Goal: Task Accomplishment & Management: Use online tool/utility

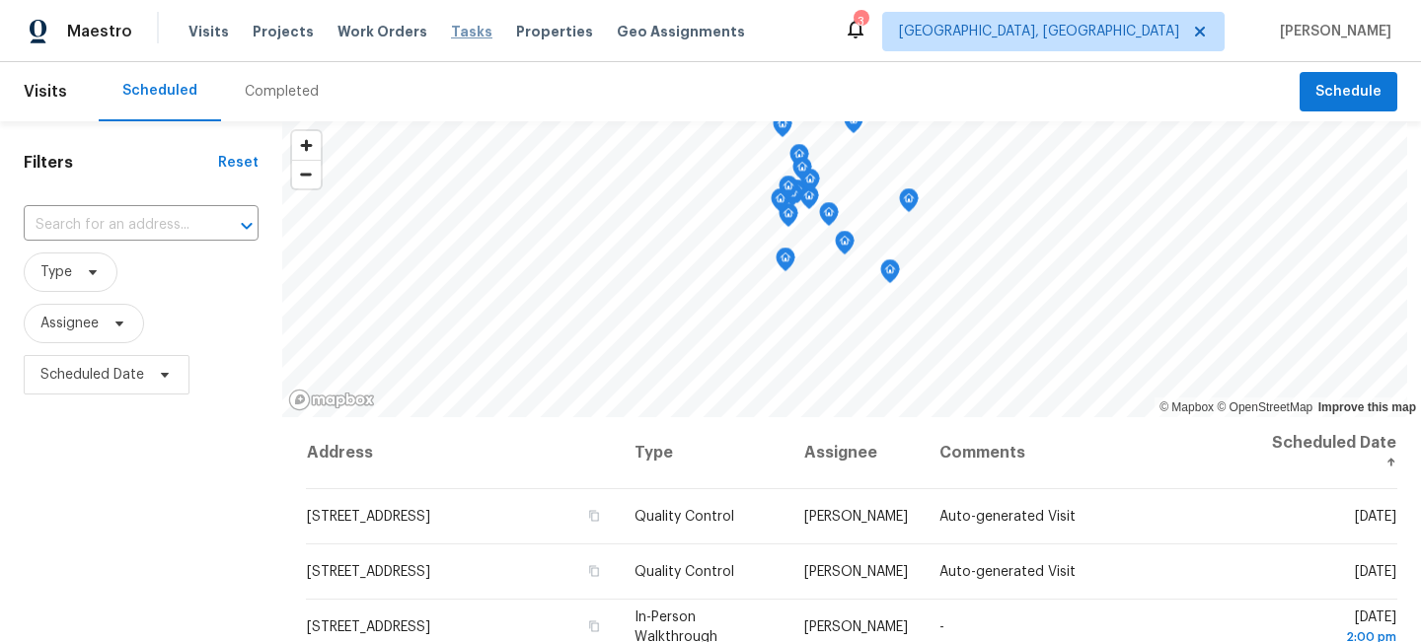
click at [451, 32] on span "Tasks" at bounding box center [471, 32] width 41 height 14
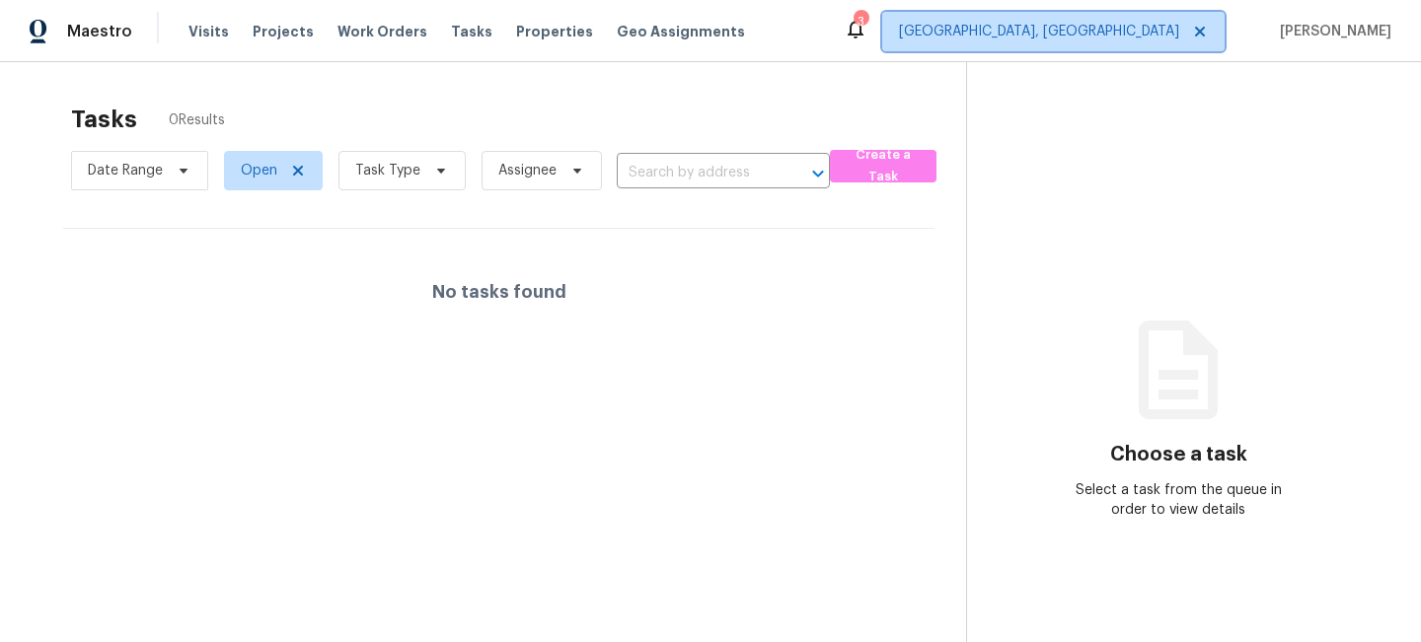
click at [1097, 27] on span "[GEOGRAPHIC_DATA], [GEOGRAPHIC_DATA]" at bounding box center [1039, 32] width 280 height 20
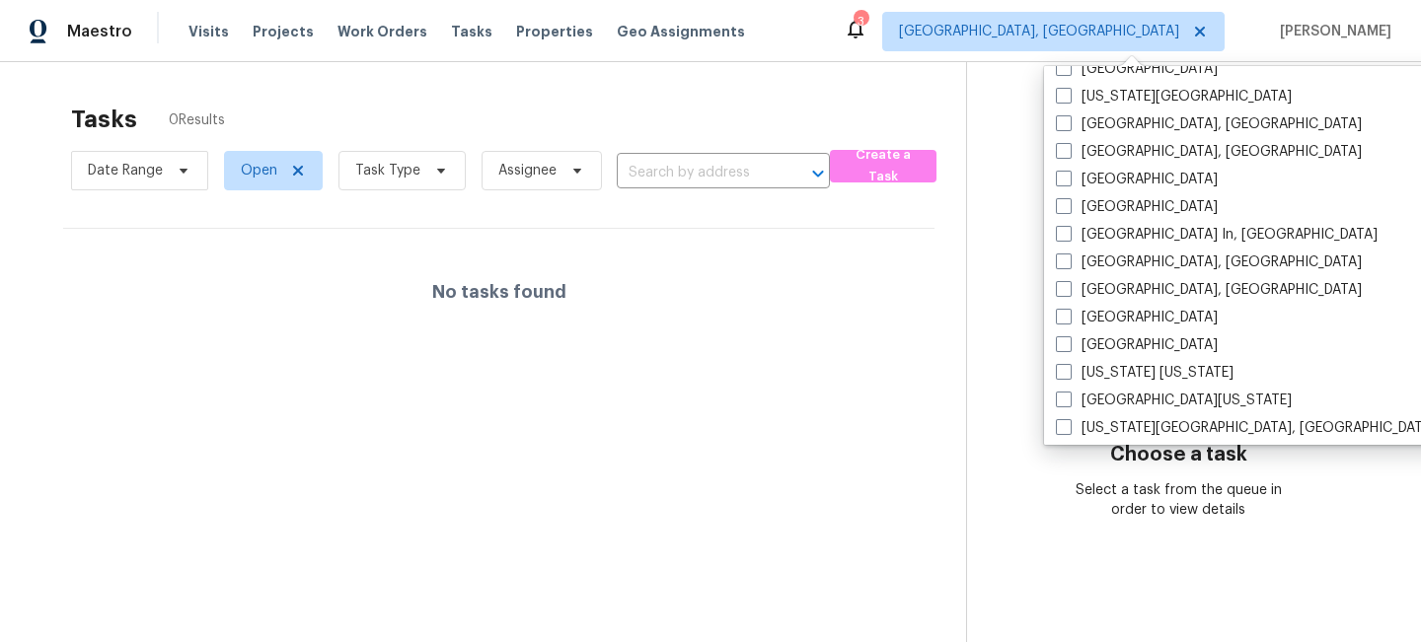
scroll to position [748, 0]
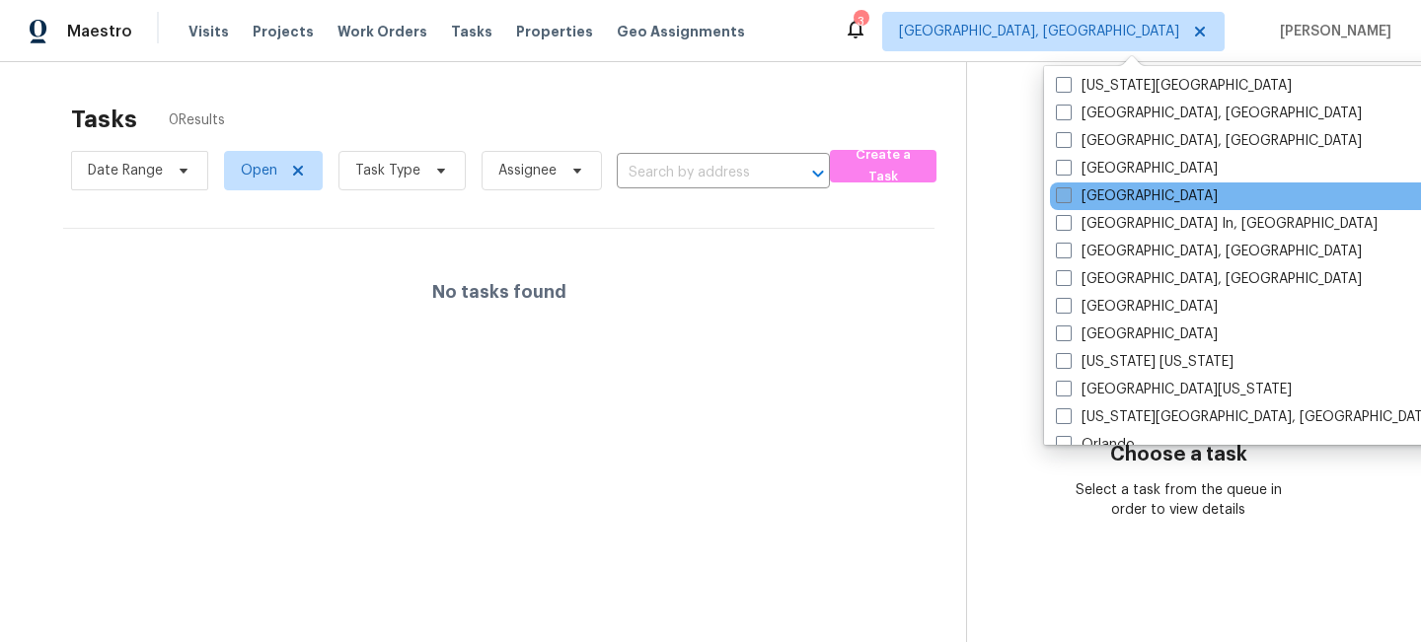
click at [1061, 195] on span at bounding box center [1064, 195] width 16 height 16
click at [1061, 195] on input "[GEOGRAPHIC_DATA]" at bounding box center [1062, 192] width 13 height 13
checkbox input "true"
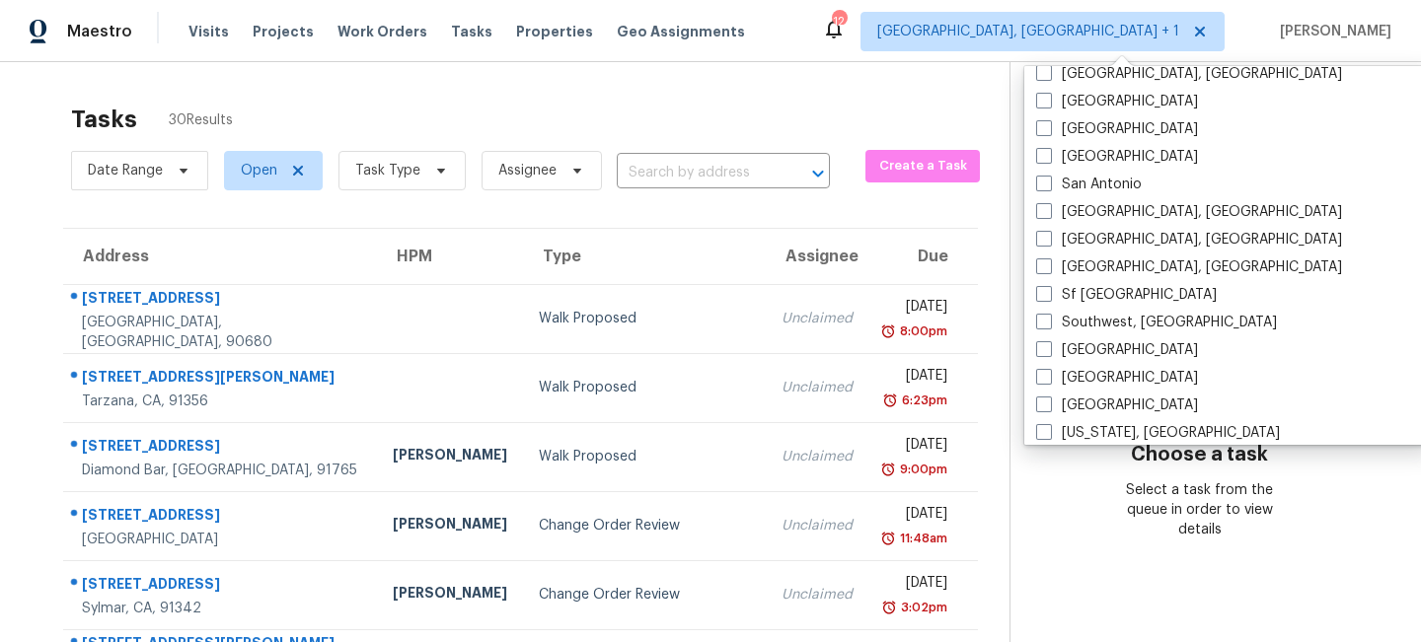
scroll to position [1322, 0]
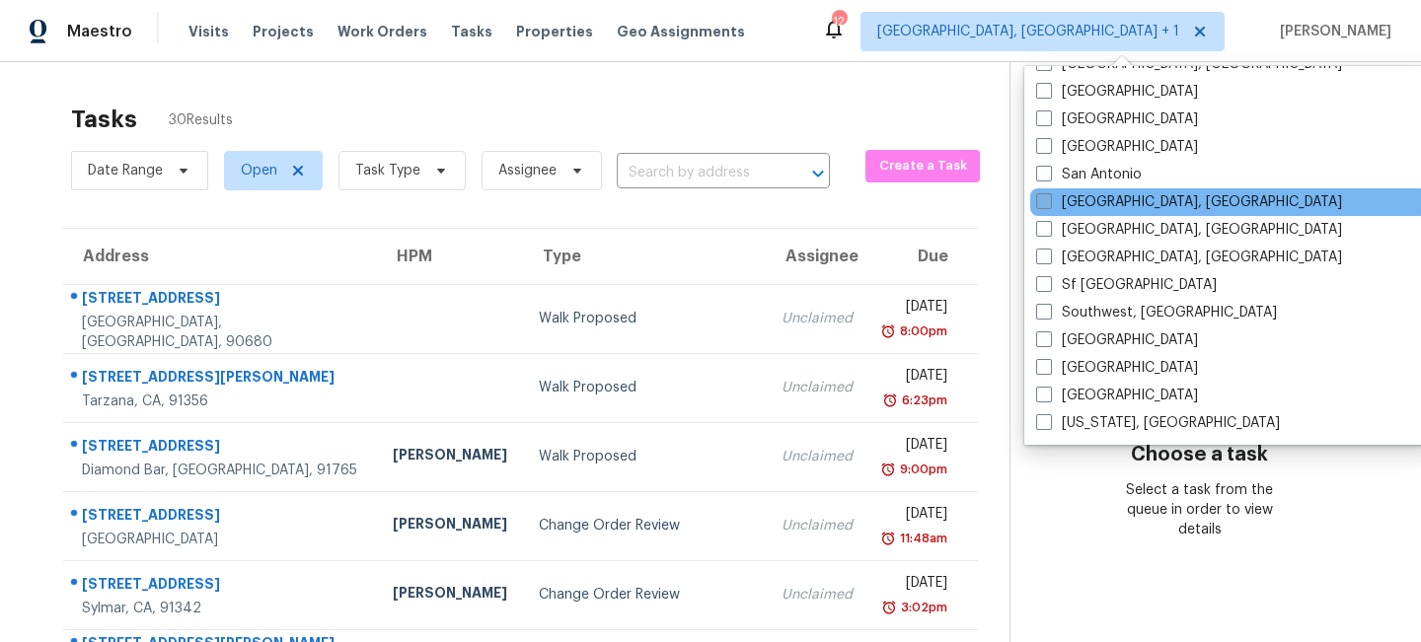
click at [1045, 201] on span at bounding box center [1044, 201] width 16 height 16
click at [1045, 201] on input "[GEOGRAPHIC_DATA], [GEOGRAPHIC_DATA]" at bounding box center [1042, 198] width 13 height 13
checkbox input "true"
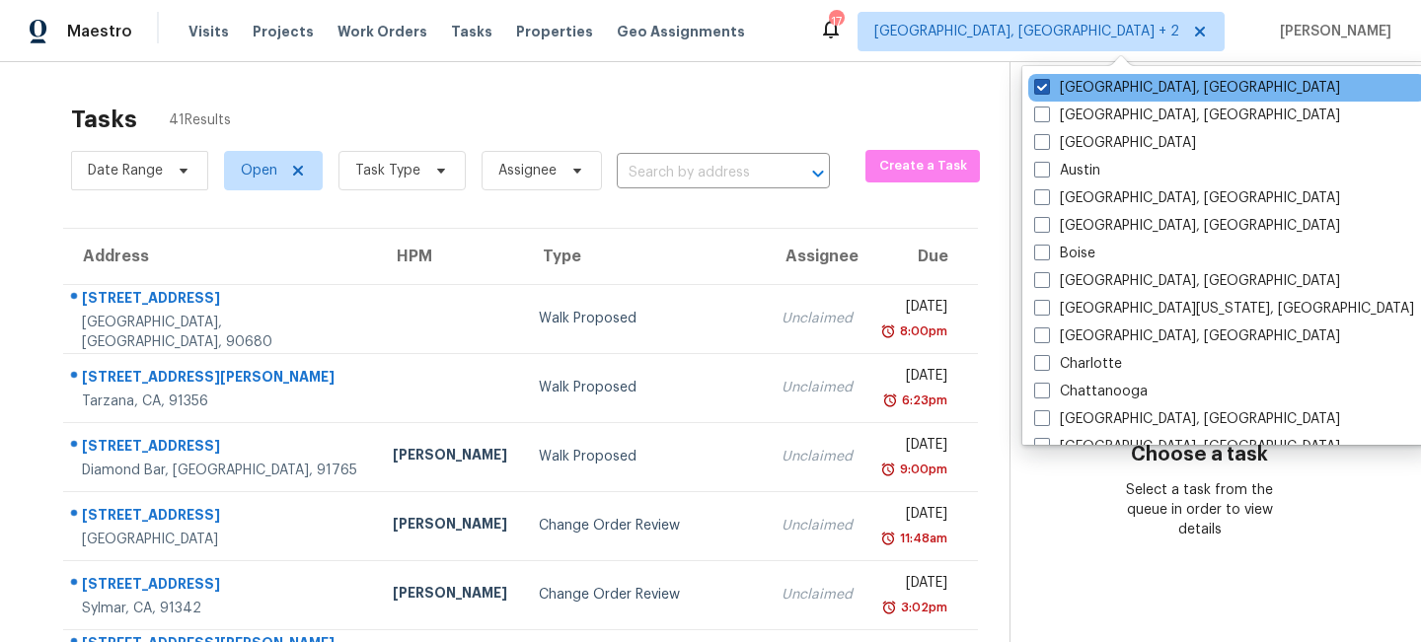
click at [1038, 89] on span at bounding box center [1042, 87] width 16 height 16
click at [1038, 89] on input "[GEOGRAPHIC_DATA], [GEOGRAPHIC_DATA]" at bounding box center [1040, 84] width 13 height 13
checkbox input "false"
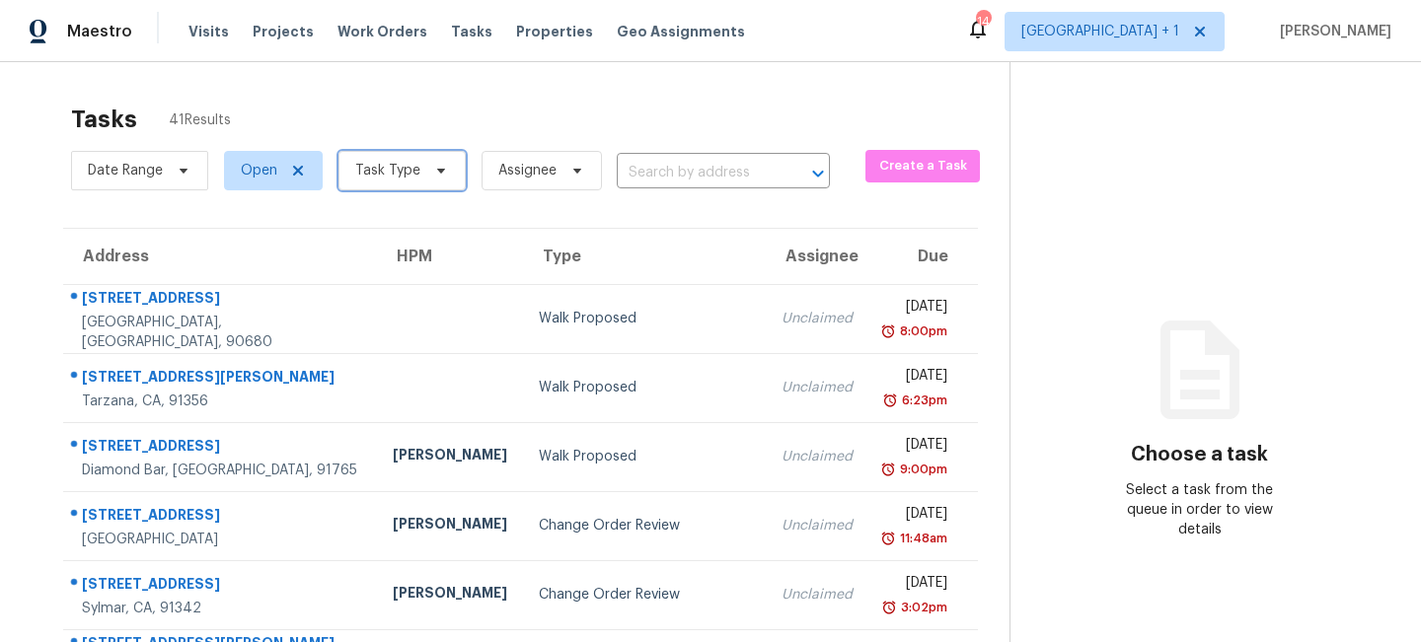
click at [403, 179] on span "Task Type" at bounding box center [387, 171] width 65 height 20
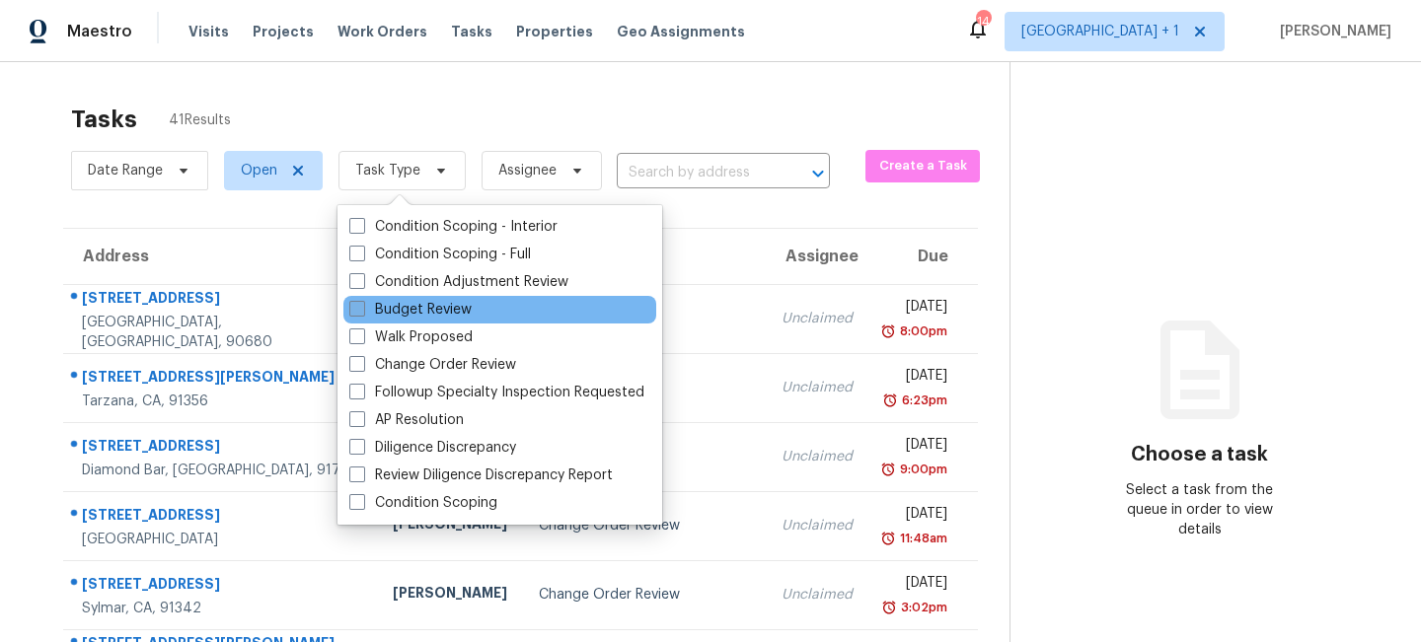
click at [359, 311] on span at bounding box center [357, 309] width 16 height 16
click at [359, 311] on input "Budget Review" at bounding box center [355, 306] width 13 height 13
checkbox input "true"
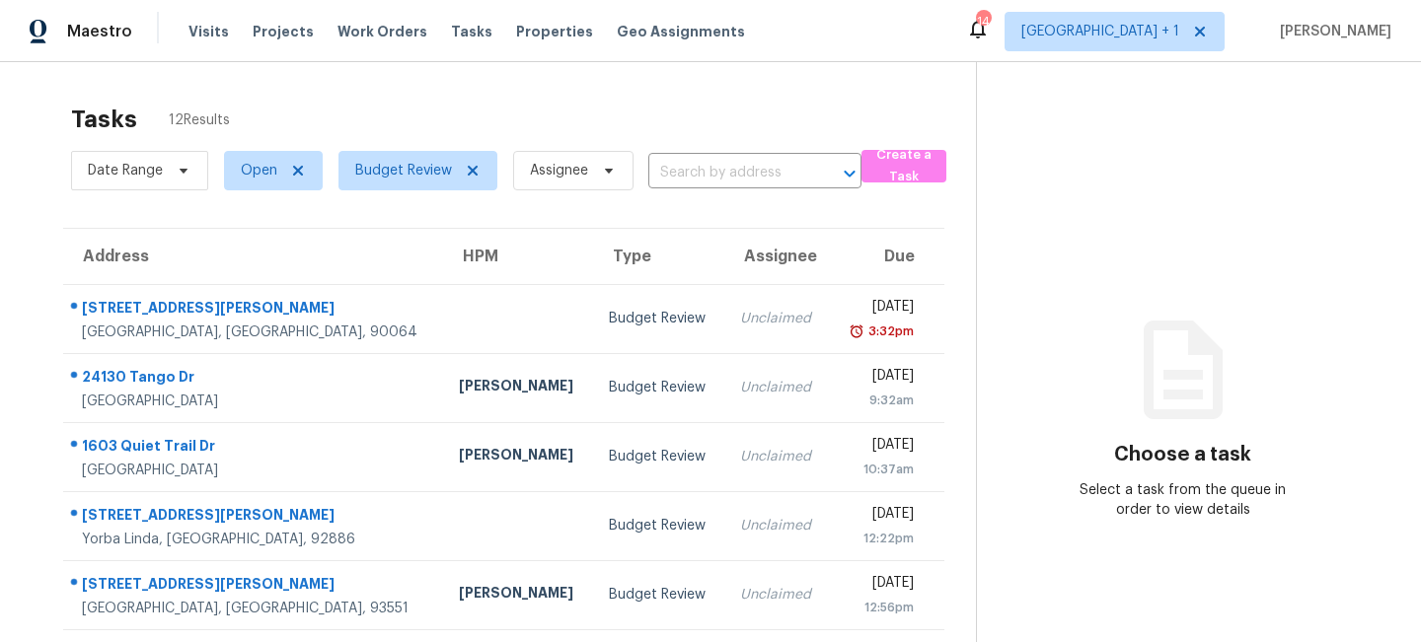
click at [484, 123] on div "Tasks 12 Results" at bounding box center [523, 119] width 905 height 51
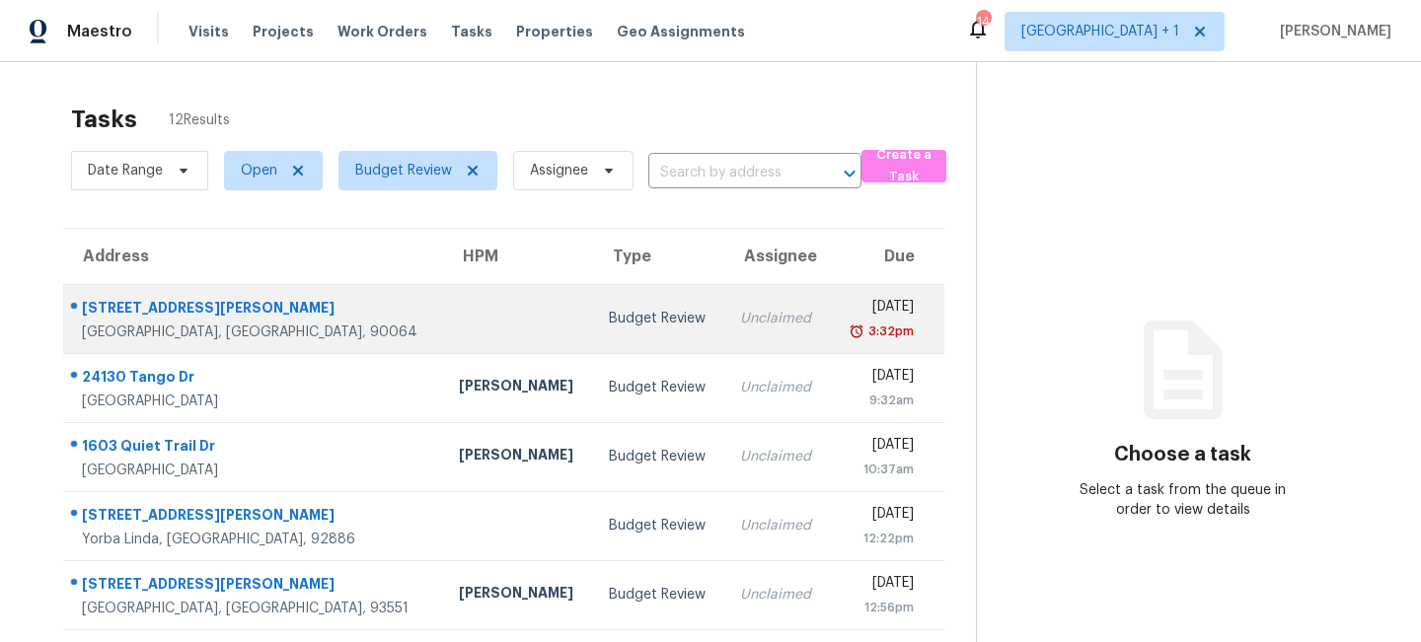
click at [724, 322] on td "Unclaimed" at bounding box center [777, 318] width 106 height 69
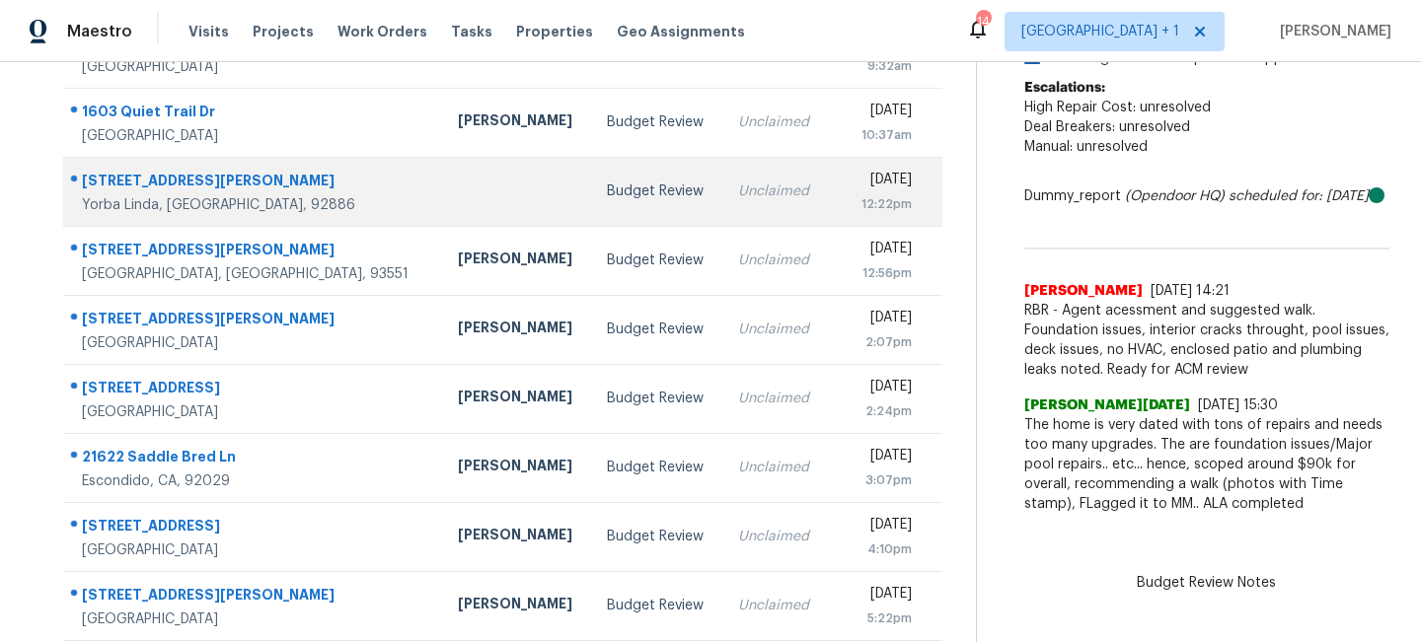
scroll to position [385, 0]
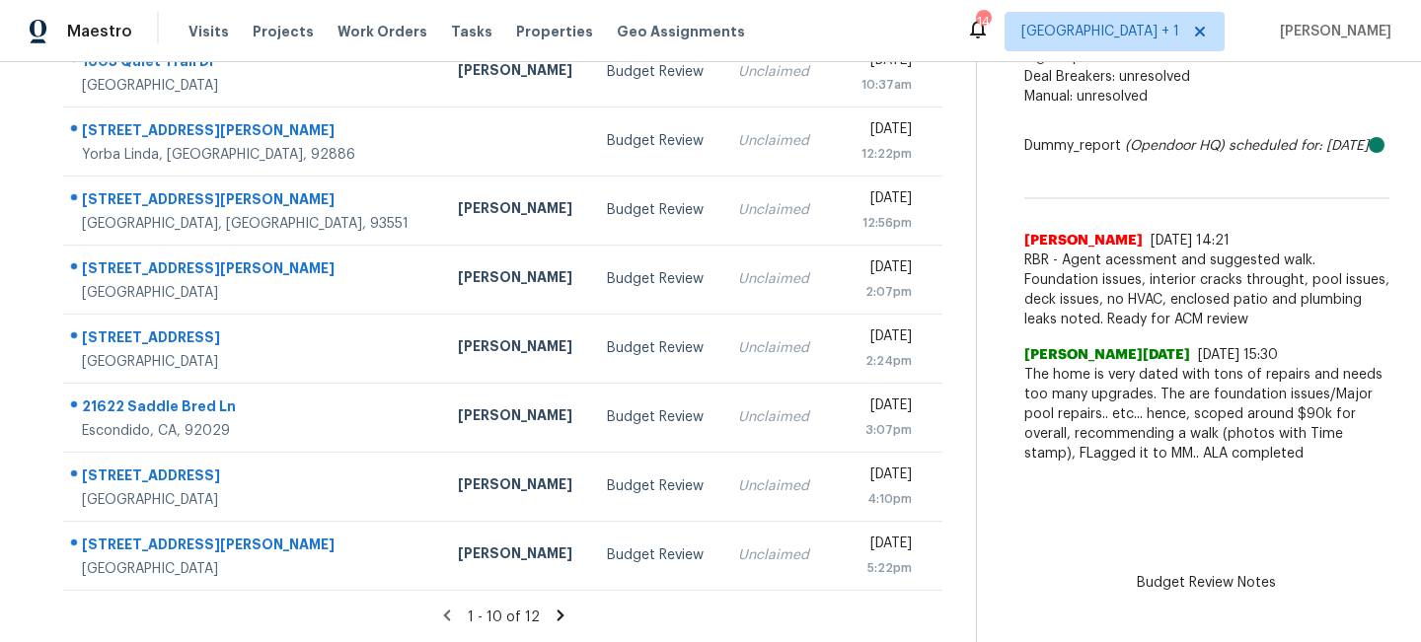
click at [558, 610] on icon at bounding box center [561, 615] width 7 height 11
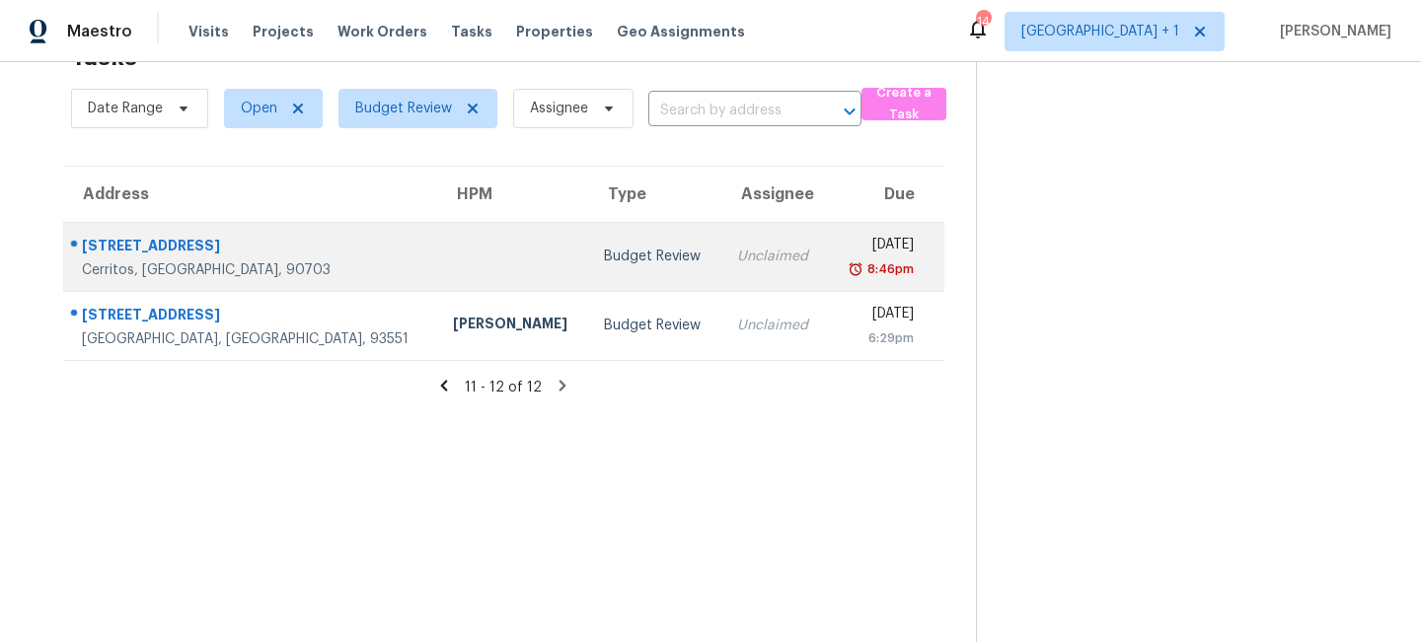
click at [588, 270] on td "Budget Review" at bounding box center [654, 256] width 133 height 69
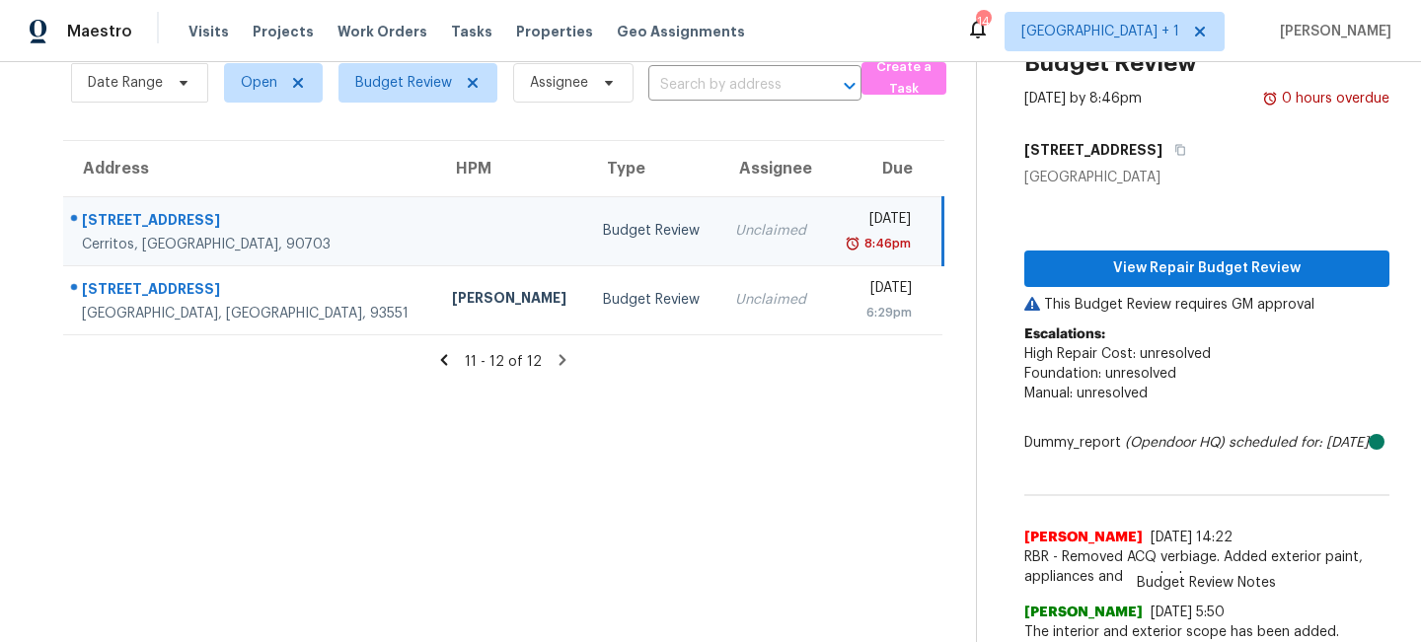
scroll to position [137, 0]
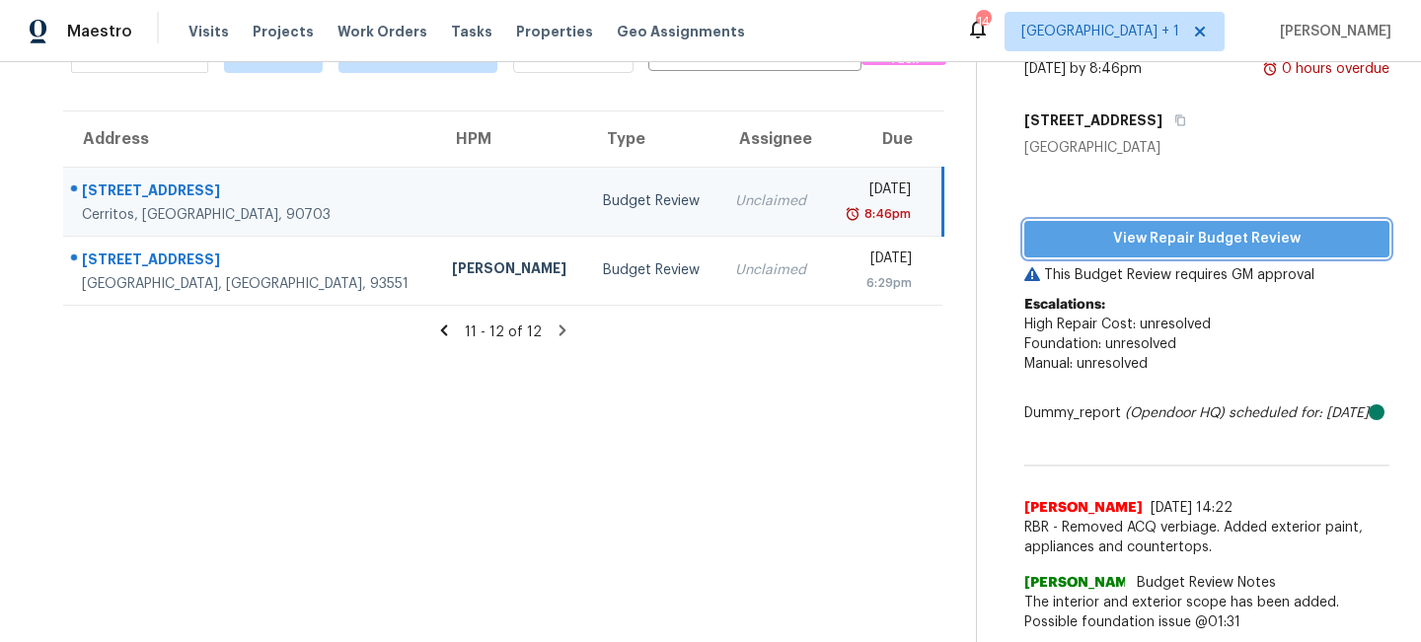
click at [1158, 227] on span "View Repair Budget Review" at bounding box center [1207, 239] width 334 height 25
click at [448, 325] on icon at bounding box center [444, 330] width 7 height 11
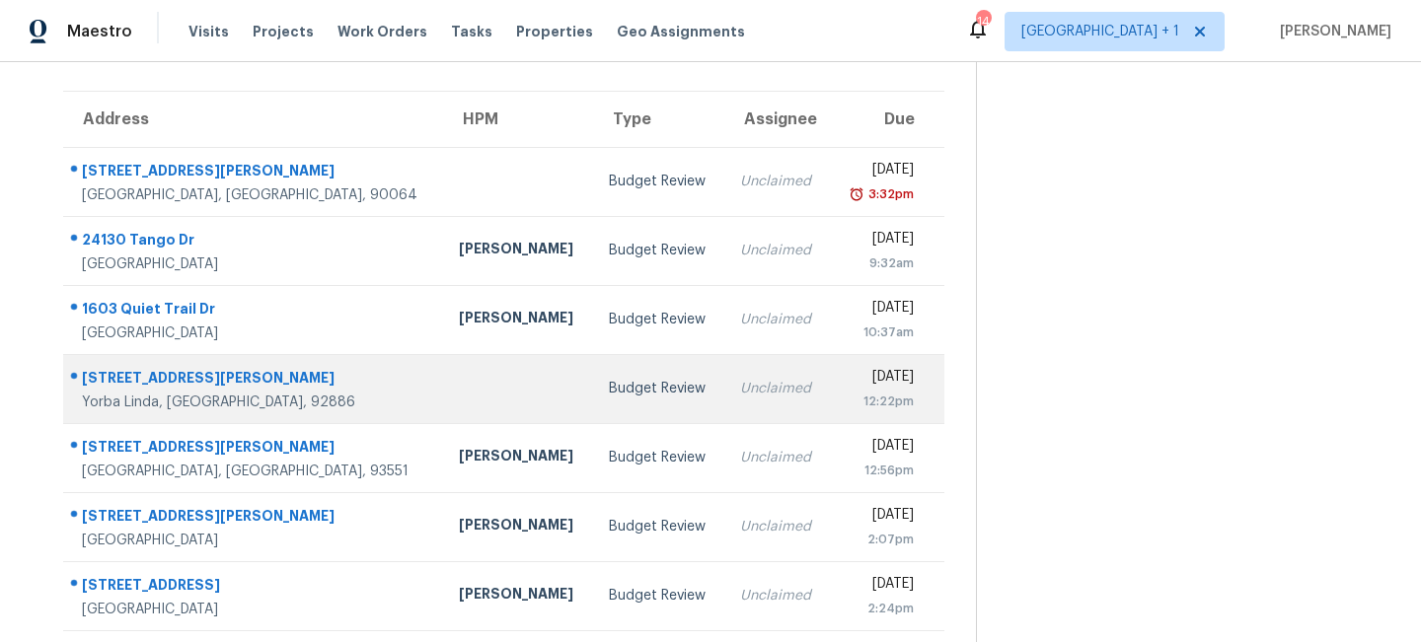
scroll to position [0, 0]
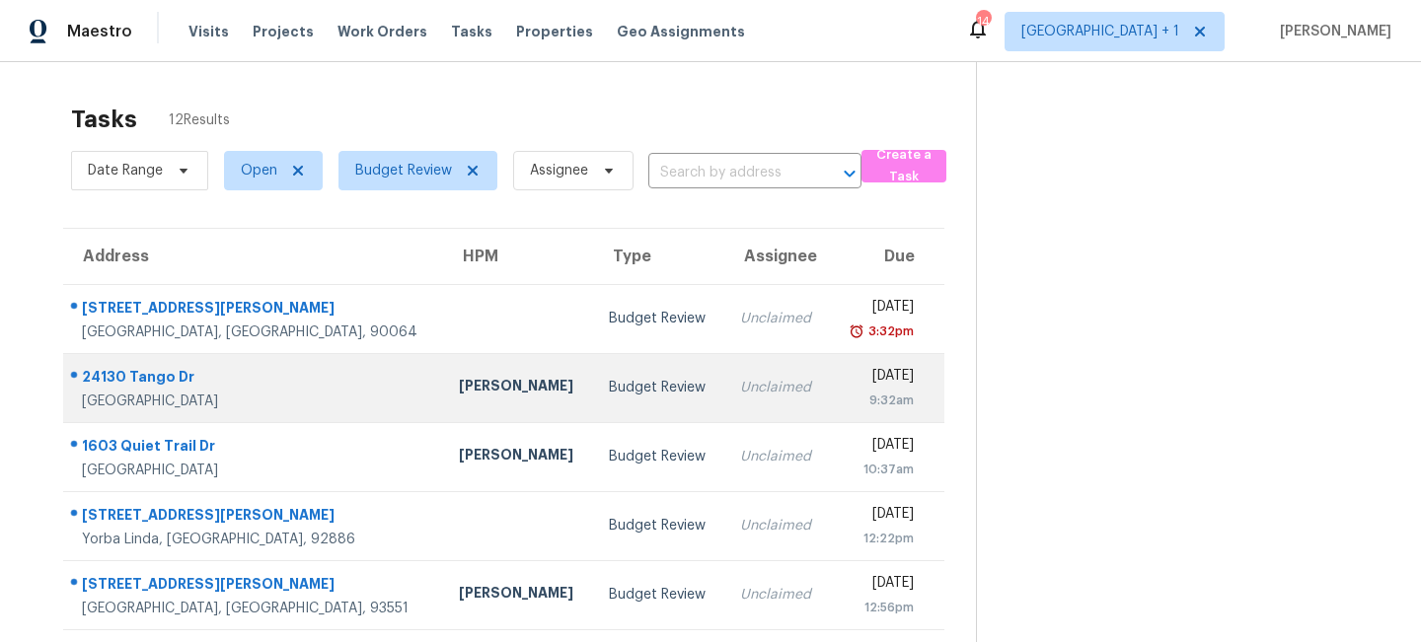
click at [611, 391] on div "Budget Review" at bounding box center [659, 388] width 100 height 20
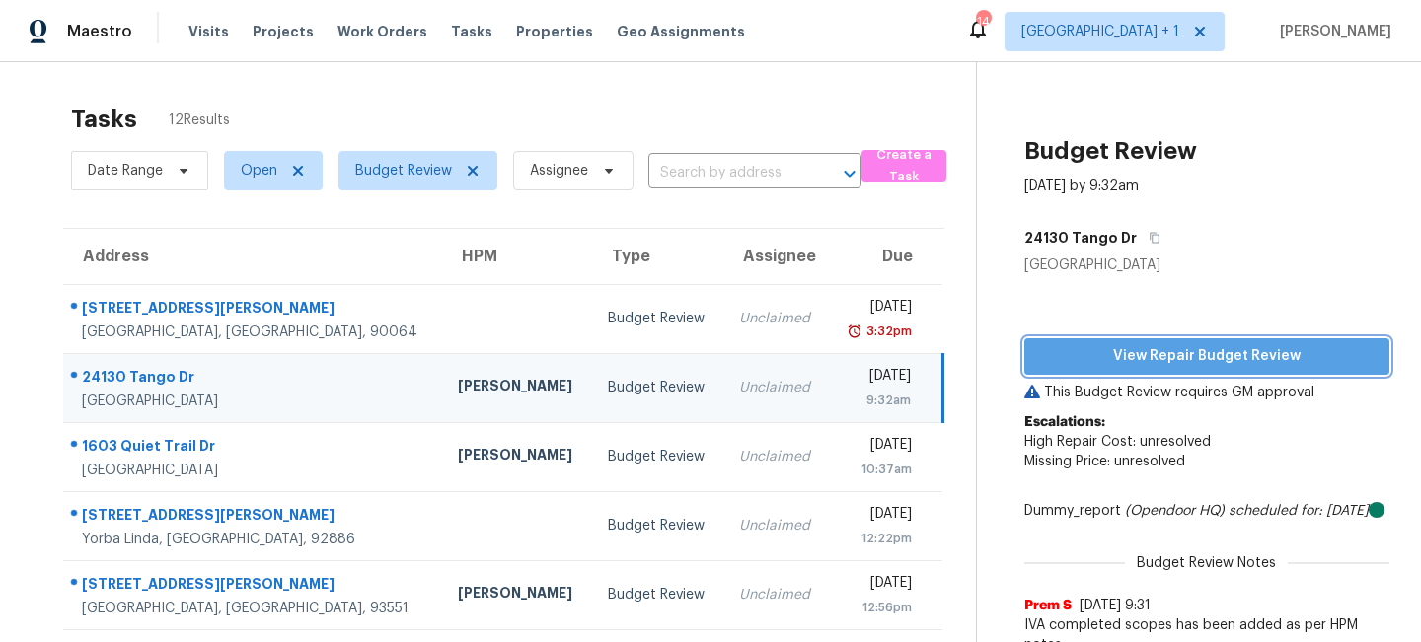
click at [1187, 364] on span "View Repair Budget Review" at bounding box center [1207, 356] width 334 height 25
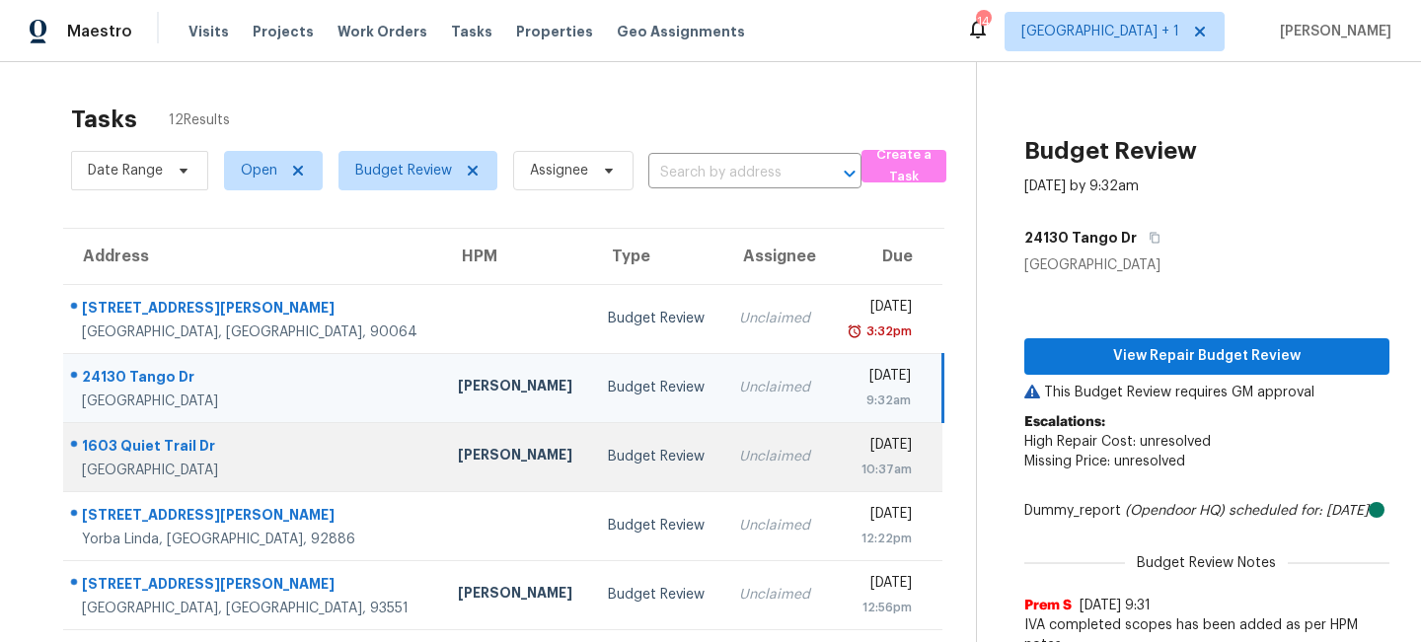
click at [608, 460] on div "Budget Review" at bounding box center [658, 457] width 100 height 20
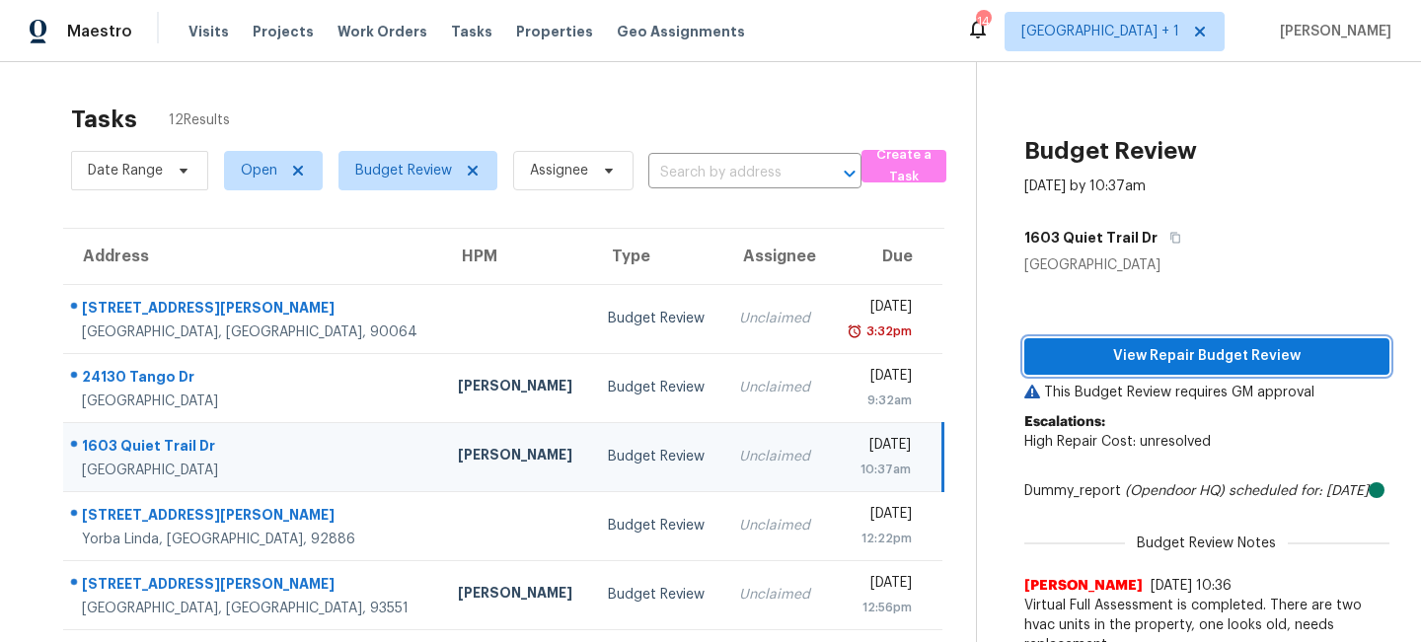
click at [1183, 355] on span "View Repair Budget Review" at bounding box center [1207, 356] width 334 height 25
